Goal: Task Accomplishment & Management: Use online tool/utility

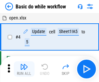
click at [24, 69] on img "button" at bounding box center [24, 67] width 8 height 8
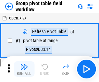
click at [24, 69] on img "button" at bounding box center [24, 67] width 8 height 8
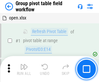
scroll to position [334, 0]
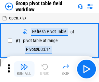
click at [24, 69] on img "button" at bounding box center [24, 67] width 8 height 8
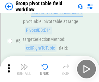
scroll to position [334, 0]
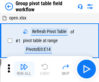
click at [24, 69] on img "button" at bounding box center [24, 67] width 8 height 8
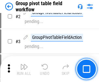
scroll to position [334, 0]
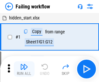
click at [24, 69] on img "button" at bounding box center [24, 67] width 8 height 8
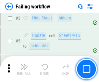
scroll to position [137, 0]
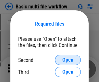
click at [68, 60] on span "Open" at bounding box center [67, 59] width 11 height 5
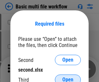
click at [68, 77] on span "Open" at bounding box center [67, 79] width 11 height 5
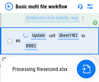
scroll to position [179, 0]
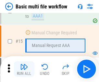
click at [24, 69] on img "button" at bounding box center [24, 67] width 8 height 8
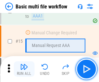
scroll to position [431, 0]
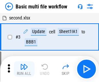
click at [24, 69] on img "button" at bounding box center [24, 67] width 8 height 8
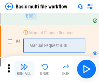
click at [24, 69] on img "button" at bounding box center [24, 67] width 8 height 8
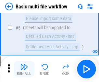
click at [24, 69] on img "button" at bounding box center [24, 67] width 8 height 8
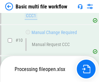
scroll to position [308, 0]
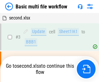
scroll to position [26, 0]
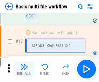
click at [24, 69] on img "button" at bounding box center [24, 67] width 8 height 8
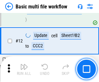
scroll to position [303, 0]
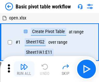
click at [24, 69] on img "button" at bounding box center [24, 67] width 8 height 8
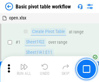
scroll to position [155, 0]
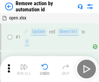
scroll to position [24, 0]
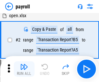
click at [24, 69] on img "button" at bounding box center [24, 67] width 8 height 8
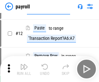
scroll to position [47, 0]
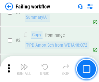
scroll to position [105, 0]
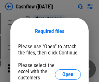
scroll to position [71, 0]
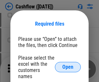
click at [68, 64] on span "Open" at bounding box center [67, 66] width 11 height 5
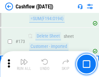
scroll to position [685, 0]
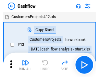
scroll to position [7, 0]
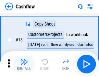
click at [24, 64] on img "button" at bounding box center [24, 62] width 8 height 8
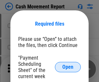
click at [68, 67] on span "Open" at bounding box center [67, 66] width 11 height 5
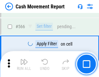
scroll to position [2966, 0]
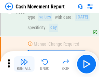
click at [24, 64] on img "button" at bounding box center [24, 62] width 8 height 8
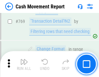
scroll to position [3597, 0]
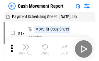
scroll to position [12, 0]
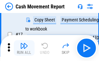
click at [24, 48] on img "button" at bounding box center [24, 46] width 8 height 8
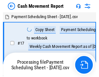
scroll to position [4, 0]
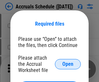
click at [68, 64] on span "Open" at bounding box center [67, 63] width 11 height 5
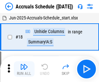
click at [24, 69] on img "button" at bounding box center [24, 67] width 8 height 8
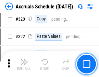
scroll to position [1204, 0]
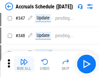
click at [24, 64] on img "button" at bounding box center [24, 62] width 8 height 8
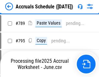
scroll to position [2719, 0]
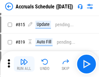
click at [24, 64] on img "button" at bounding box center [24, 62] width 8 height 8
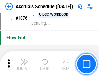
scroll to position [3876, 0]
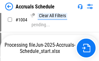
scroll to position [3297, 0]
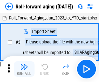
click at [24, 64] on img "button" at bounding box center [24, 67] width 8 height 8
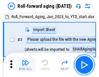
scroll to position [1, 0]
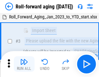
click at [24, 64] on img "button" at bounding box center [24, 62] width 8 height 8
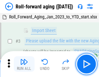
scroll to position [42, 0]
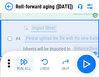
click at [24, 64] on img "button" at bounding box center [24, 62] width 8 height 8
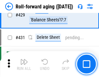
scroll to position [2244, 0]
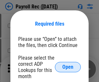
click at [68, 67] on span "Open" at bounding box center [67, 66] width 11 height 5
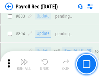
scroll to position [4112, 0]
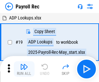
click at [24, 69] on img "button" at bounding box center [24, 67] width 8 height 8
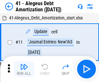
click at [24, 69] on img "button" at bounding box center [24, 67] width 8 height 8
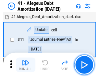
scroll to position [80, 0]
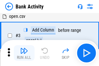
click at [24, 53] on img "button" at bounding box center [24, 51] width 8 height 8
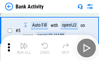
scroll to position [34, 0]
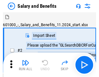
scroll to position [9, 0]
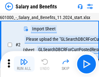
click at [24, 64] on img "button" at bounding box center [24, 62] width 8 height 8
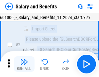
click at [24, 64] on img "button" at bounding box center [24, 62] width 8 height 8
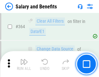
scroll to position [3048, 0]
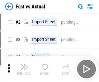
click at [24, 64] on img "button" at bounding box center [24, 67] width 8 height 8
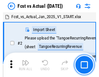
scroll to position [8, 0]
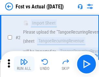
click at [24, 64] on img "button" at bounding box center [24, 62] width 8 height 8
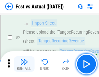
scroll to position [61, 0]
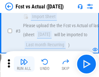
click at [24, 64] on img "button" at bounding box center [24, 62] width 8 height 8
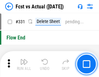
scroll to position [3098, 0]
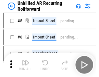
scroll to position [14, 0]
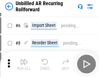
click at [24, 64] on img "button" at bounding box center [24, 62] width 8 height 8
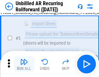
click at [24, 64] on img "button" at bounding box center [24, 62] width 8 height 8
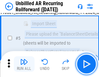
scroll to position [61, 0]
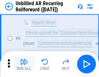
click at [24, 64] on img "button" at bounding box center [24, 62] width 8 height 8
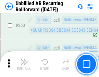
scroll to position [2198, 0]
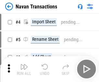
click at [24, 64] on img "button" at bounding box center [24, 67] width 8 height 8
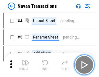
scroll to position [10, 0]
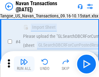
click at [24, 64] on img "button" at bounding box center [24, 62] width 8 height 8
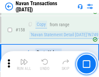
scroll to position [2098, 0]
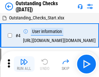
click at [24, 64] on img "button" at bounding box center [24, 62] width 8 height 8
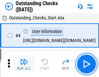
scroll to position [27, 0]
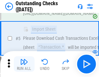
click at [24, 64] on img "button" at bounding box center [24, 62] width 8 height 8
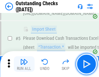
scroll to position [68, 0]
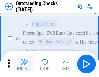
click at [24, 64] on img "button" at bounding box center [24, 62] width 8 height 8
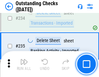
scroll to position [1965, 0]
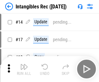
click at [24, 69] on img "button" at bounding box center [24, 67] width 8 height 8
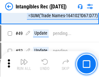
scroll to position [252, 0]
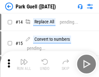
click at [24, 64] on img "button" at bounding box center [24, 62] width 8 height 8
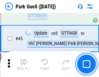
scroll to position [809, 0]
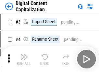
click at [24, 54] on img "button" at bounding box center [24, 57] width 8 height 8
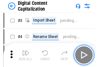
scroll to position [19, 0]
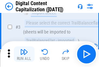
click at [24, 54] on img "button" at bounding box center [24, 52] width 8 height 8
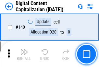
scroll to position [686, 0]
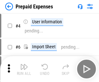
click at [24, 64] on img "button" at bounding box center [24, 67] width 8 height 8
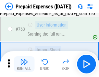
click at [24, 64] on img "button" at bounding box center [24, 62] width 8 height 8
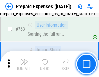
scroll to position [1832, 0]
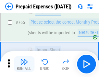
click at [24, 64] on img "button" at bounding box center [24, 62] width 8 height 8
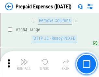
scroll to position [6766, 0]
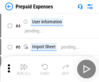
click at [24, 69] on img "button" at bounding box center [24, 67] width 8 height 8
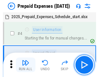
scroll to position [28, 0]
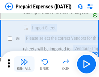
click at [24, 64] on img "button" at bounding box center [24, 62] width 8 height 8
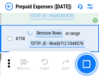
scroll to position [2306, 0]
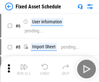
click at [24, 69] on img "button" at bounding box center [24, 67] width 8 height 8
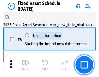
scroll to position [35, 0]
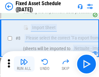
click at [24, 64] on img "button" at bounding box center [24, 62] width 8 height 8
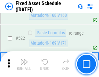
scroll to position [2250, 0]
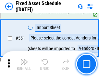
click at [24, 64] on img "button" at bounding box center [24, 62] width 8 height 8
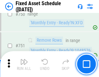
scroll to position [3155, 0]
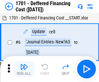
click at [24, 69] on img "button" at bounding box center [24, 67] width 8 height 8
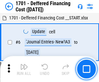
scroll to position [78, 0]
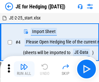
click at [24, 64] on img "button" at bounding box center [24, 67] width 8 height 8
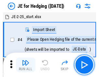
scroll to position [1, 0]
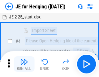
click at [24, 64] on img "button" at bounding box center [24, 62] width 8 height 8
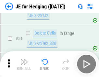
scroll to position [419, 0]
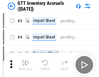
scroll to position [1, 0]
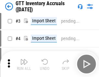
click at [24, 64] on img "button" at bounding box center [24, 62] width 8 height 8
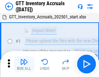
click at [24, 64] on img "button" at bounding box center [24, 62] width 8 height 8
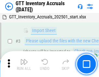
scroll to position [42, 0]
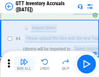
click at [24, 64] on img "button" at bounding box center [24, 62] width 8 height 8
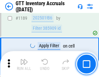
scroll to position [5285, 0]
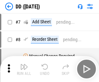
click at [24, 69] on img "button" at bounding box center [24, 67] width 8 height 8
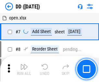
scroll to position [62, 0]
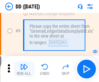
click at [24, 69] on img "button" at bounding box center [24, 67] width 8 height 8
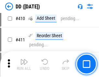
scroll to position [2896, 0]
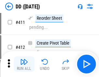
click at [24, 64] on img "button" at bounding box center [24, 62] width 8 height 8
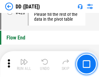
scroll to position [3098, 0]
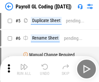
click at [24, 69] on img "button" at bounding box center [24, 67] width 8 height 8
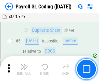
scroll to position [78, 0]
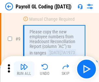
click at [24, 69] on img "button" at bounding box center [24, 67] width 8 height 8
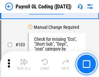
scroll to position [1518, 0]
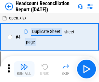
click at [24, 69] on img "button" at bounding box center [24, 67] width 8 height 8
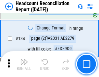
scroll to position [778, 0]
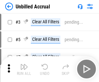
click at [24, 69] on img "button" at bounding box center [24, 67] width 8 height 8
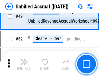
scroll to position [587, 0]
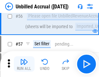
click at [24, 64] on img "button" at bounding box center [24, 62] width 8 height 8
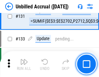
scroll to position [1928, 0]
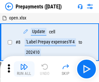
click at [24, 69] on img "button" at bounding box center [24, 67] width 8 height 8
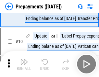
scroll to position [40, 0]
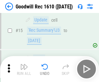
scroll to position [111, 0]
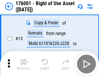
scroll to position [42, 0]
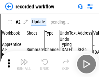
click at [24, 64] on img "button" at bounding box center [24, 62] width 8 height 8
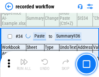
scroll to position [2023, 0]
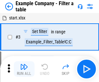
click at [24, 69] on img "button" at bounding box center [24, 67] width 8 height 8
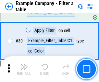
scroll to position [592, 0]
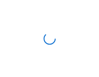
scroll to position [10, 0]
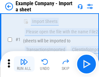
click at [24, 64] on img "button" at bounding box center [24, 62] width 8 height 8
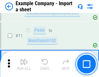
scroll to position [143, 0]
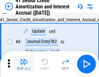
click at [24, 64] on img "button" at bounding box center [24, 62] width 8 height 8
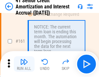
click at [24, 64] on img "button" at bounding box center [24, 62] width 8 height 8
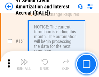
scroll to position [692, 0]
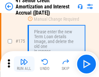
click at [24, 64] on img "button" at bounding box center [24, 62] width 8 height 8
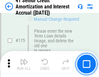
scroll to position [758, 0]
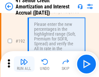
click at [24, 64] on img "button" at bounding box center [24, 62] width 8 height 8
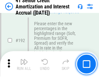
scroll to position [826, 0]
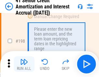
click at [24, 64] on img "button" at bounding box center [24, 62] width 8 height 8
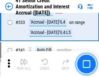
scroll to position [1653, 0]
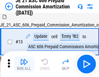
click at [24, 64] on img "button" at bounding box center [24, 62] width 8 height 8
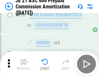
scroll to position [1208, 0]
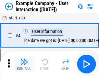
click at [24, 64] on img "button" at bounding box center [24, 62] width 8 height 8
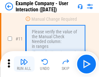
click at [24, 64] on img "button" at bounding box center [24, 62] width 8 height 8
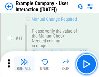
scroll to position [140, 0]
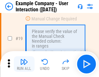
click at [24, 64] on img "button" at bounding box center [24, 62] width 8 height 8
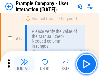
click at [24, 64] on img "button" at bounding box center [24, 62] width 8 height 8
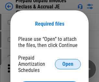
click at [68, 64] on span "Open" at bounding box center [67, 63] width 11 height 5
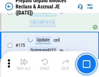
scroll to position [874, 0]
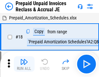
click at [24, 64] on img "button" at bounding box center [24, 62] width 8 height 8
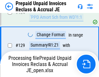
scroll to position [563, 0]
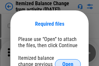
click at [68, 61] on span "Open" at bounding box center [67, 63] width 11 height 5
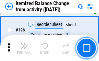
scroll to position [1246, 0]
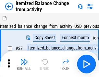
scroll to position [10, 0]
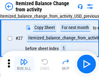
click at [24, 64] on img "button" at bounding box center [24, 62] width 8 height 8
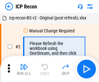
scroll to position [3, 0]
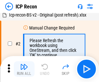
click at [24, 69] on img "button" at bounding box center [24, 67] width 8 height 8
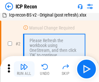
click at [24, 69] on img "button" at bounding box center [24, 67] width 8 height 8
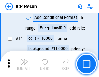
scroll to position [634, 0]
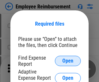
click at [68, 61] on span "Open" at bounding box center [67, 60] width 11 height 5
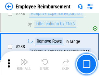
scroll to position [1759, 0]
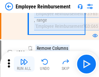
click at [24, 64] on img "button" at bounding box center [24, 62] width 8 height 8
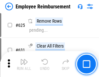
scroll to position [3875, 0]
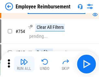
click at [24, 64] on img "button" at bounding box center [24, 62] width 8 height 8
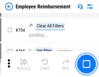
scroll to position [4541, 0]
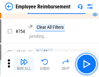
click at [24, 64] on img "button" at bounding box center [24, 62] width 8 height 8
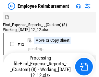
scroll to position [22, 0]
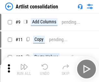
click at [24, 69] on img "button" at bounding box center [24, 67] width 8 height 8
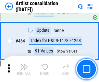
scroll to position [2834, 0]
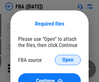
click at [68, 60] on span "Open" at bounding box center [67, 59] width 11 height 5
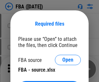
scroll to position [15, 0]
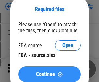
click at [49, 74] on span "Continue" at bounding box center [45, 74] width 19 height 5
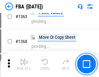
scroll to position [6875, 0]
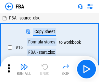
scroll to position [6, 0]
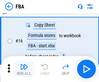
click at [24, 69] on img "button" at bounding box center [24, 67] width 8 height 8
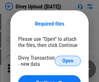
click at [68, 61] on span "Open" at bounding box center [67, 60] width 11 height 5
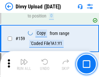
scroll to position [670, 0]
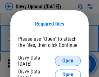
click at [68, 61] on span "Open" at bounding box center [67, 60] width 11 height 5
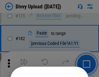
scroll to position [727, 0]
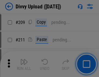
scroll to position [1099, 0]
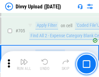
scroll to position [4428, 0]
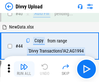
click at [24, 69] on img "button" at bounding box center [24, 67] width 8 height 8
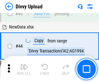
scroll to position [71, 0]
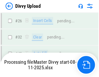
scroll to position [670, 0]
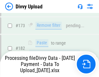
scroll to position [724, 0]
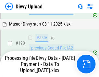
scroll to position [867, 0]
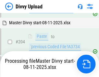
scroll to position [1108, 0]
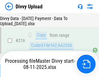
scroll to position [1333, 0]
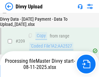
scroll to position [1195, 0]
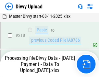
scroll to position [1438, 0]
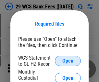
click at [68, 61] on span "Open" at bounding box center [67, 60] width 11 height 5
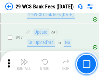
scroll to position [631, 0]
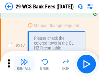
click at [24, 64] on img "button" at bounding box center [24, 62] width 8 height 8
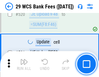
scroll to position [3340, 0]
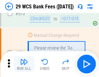
click at [24, 64] on img "button" at bounding box center [24, 62] width 8 height 8
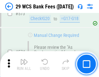
scroll to position [3584, 0]
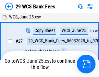
scroll to position [129, 0]
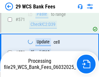
scroll to position [3577, 0]
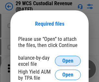
click at [68, 61] on span "Open" at bounding box center [67, 60] width 11 height 5
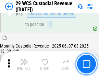
scroll to position [676, 0]
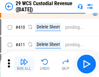
click at [24, 64] on img "button" at bounding box center [24, 62] width 8 height 8
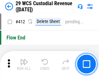
scroll to position [3091, 0]
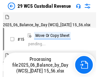
scroll to position [16, 0]
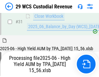
scroll to position [332, 0]
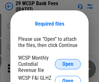
click at [68, 64] on span "Open" at bounding box center [67, 63] width 11 height 5
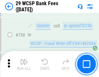
scroll to position [3262, 0]
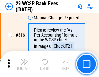
click at [24, 64] on img "button" at bounding box center [24, 62] width 8 height 8
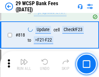
scroll to position [3926, 0]
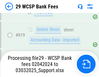
scroll to position [3980, 0]
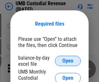
click at [68, 61] on span "Open" at bounding box center [67, 60] width 11 height 5
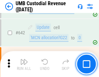
scroll to position [3352, 0]
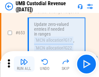
click at [24, 64] on img "button" at bounding box center [24, 62] width 8 height 8
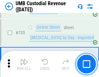
scroll to position [3958, 0]
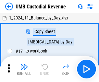
scroll to position [5, 0]
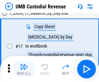
click at [24, 69] on img "button" at bounding box center [24, 67] width 8 height 8
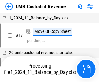
scroll to position [5, 0]
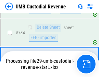
scroll to position [3915, 0]
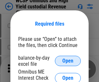
click at [68, 61] on span "Open" at bounding box center [67, 60] width 11 height 5
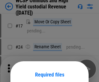
scroll to position [51, 0]
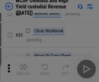
scroll to position [148, 0]
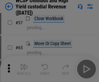
scroll to position [282, 0]
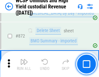
scroll to position [5478, 0]
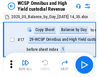
scroll to position [4, 0]
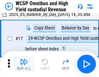
click at [24, 64] on img "button" at bounding box center [24, 62] width 8 height 8
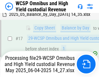
scroll to position [135, 0]
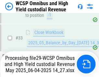
scroll to position [287, 0]
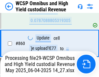
scroll to position [5463, 0]
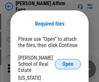
click at [68, 61] on span "Open" at bounding box center [67, 63] width 11 height 5
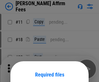
scroll to position [51, 0]
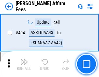
scroll to position [1760, 0]
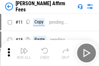
click at [24, 48] on img "button" at bounding box center [24, 51] width 8 height 8
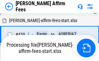
scroll to position [1497, 0]
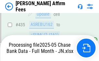
scroll to position [1697, 0]
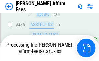
scroll to position [1697, 0]
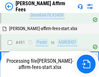
scroll to position [1727, 0]
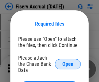
click at [68, 61] on span "Open" at bounding box center [67, 63] width 11 height 5
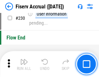
scroll to position [2051, 0]
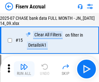
click at [24, 69] on img "button" at bounding box center [24, 67] width 8 height 8
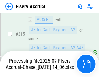
scroll to position [1964, 0]
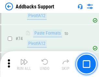
scroll to position [471, 0]
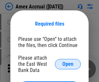
click at [68, 64] on span "Open" at bounding box center [67, 63] width 11 height 5
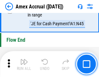
scroll to position [2016, 0]
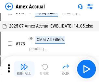
click at [24, 69] on img "button" at bounding box center [24, 67] width 8 height 8
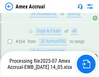
scroll to position [1810, 0]
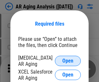
click at [68, 60] on span "Open" at bounding box center [67, 60] width 11 height 5
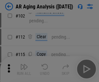
scroll to position [89, 0]
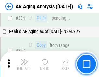
scroll to position [1003, 0]
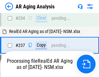
scroll to position [1023, 0]
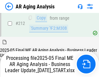
scroll to position [996, 0]
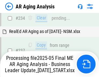
scroll to position [1023, 0]
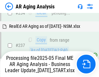
scroll to position [1023, 0]
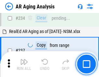
scroll to position [996, 0]
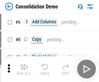
click at [24, 69] on img "button" at bounding box center [24, 67] width 8 height 8
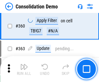
scroll to position [2169, 0]
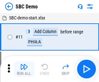
click at [24, 69] on img "button" at bounding box center [24, 67] width 8 height 8
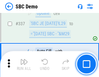
scroll to position [1703, 0]
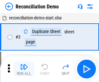
click at [24, 69] on img "button" at bounding box center [24, 67] width 8 height 8
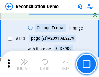
scroll to position [769, 0]
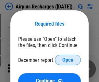
click at [68, 60] on span "Open" at bounding box center [67, 59] width 11 height 5
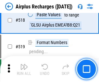
scroll to position [2785, 0]
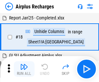
click at [24, 69] on img "button" at bounding box center [24, 67] width 8 height 8
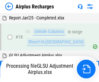
scroll to position [28, 0]
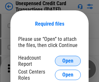
click at [68, 61] on span "Open" at bounding box center [67, 60] width 11 height 5
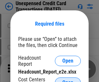
click at [68, 80] on span "Open" at bounding box center [67, 82] width 11 height 5
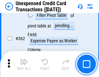
scroll to position [1664, 0]
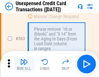
click at [24, 64] on img "button" at bounding box center [24, 62] width 8 height 8
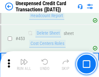
scroll to position [2207, 0]
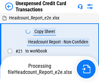
scroll to position [10, 0]
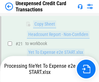
scroll to position [138, 0]
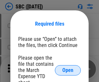
click at [68, 70] on span "Open" at bounding box center [67, 70] width 11 height 5
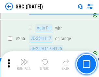
scroll to position [1265, 0]
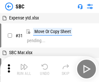
scroll to position [6, 0]
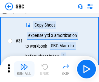
click at [24, 69] on img "button" at bounding box center [24, 67] width 8 height 8
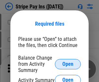
click at [68, 64] on span "Open" at bounding box center [67, 63] width 11 height 5
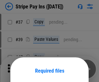
scroll to position [47, 0]
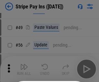
scroll to position [117, 0]
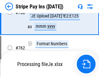
scroll to position [3408, 0]
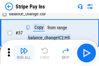
click at [24, 53] on img "button" at bounding box center [24, 51] width 8 height 8
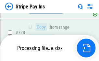
scroll to position [3394, 0]
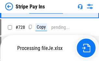
scroll to position [3394, 0]
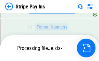
scroll to position [3394, 0]
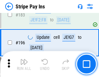
scroll to position [876, 0]
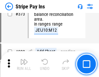
click at [24, 64] on img "button" at bounding box center [24, 62] width 8 height 8
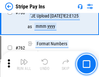
scroll to position [3386, 0]
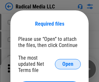
click at [68, 64] on span "Open" at bounding box center [67, 63] width 11 height 5
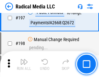
scroll to position [1497, 0]
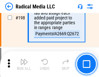
click at [24, 64] on img "button" at bounding box center [24, 62] width 8 height 8
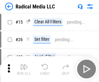
scroll to position [36, 0]
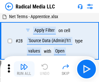
click at [24, 69] on img "button" at bounding box center [24, 67] width 8 height 8
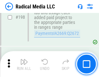
scroll to position [1623, 0]
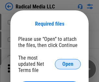
click at [68, 64] on span "Open" at bounding box center [67, 63] width 11 height 5
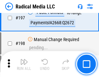
scroll to position [1497, 0]
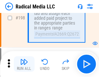
click at [24, 64] on img "button" at bounding box center [24, 62] width 8 height 8
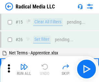
scroll to position [36, 0]
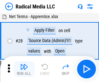
click at [24, 69] on img "button" at bounding box center [24, 67] width 8 height 8
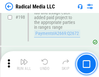
scroll to position [1623, 0]
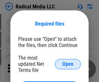
click at [68, 64] on span "Open" at bounding box center [67, 63] width 11 height 5
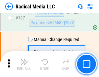
scroll to position [1497, 0]
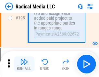
click at [24, 64] on img "button" at bounding box center [24, 62] width 8 height 8
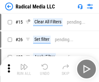
scroll to position [36, 0]
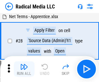
click at [24, 69] on img "button" at bounding box center [24, 67] width 8 height 8
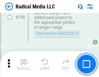
scroll to position [1623, 0]
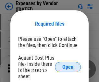
click at [68, 67] on span "Open" at bounding box center [67, 66] width 11 height 5
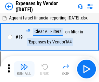
click at [24, 69] on img "button" at bounding box center [24, 67] width 8 height 8
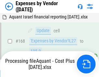
scroll to position [477, 0]
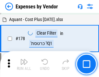
scroll to position [505, 0]
